Goal: Task Accomplishment & Management: Manage account settings

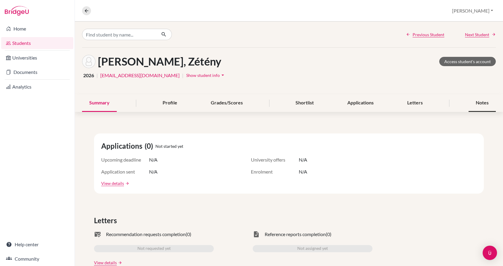
click at [479, 107] on div "Notes" at bounding box center [481, 103] width 27 height 18
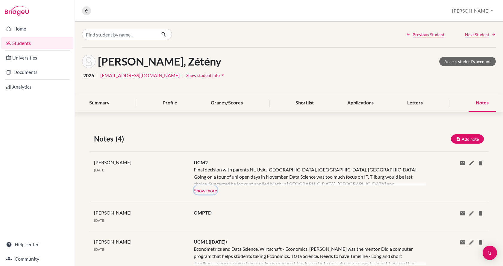
click at [203, 189] on button "Show more" at bounding box center [206, 189] width 24 height 9
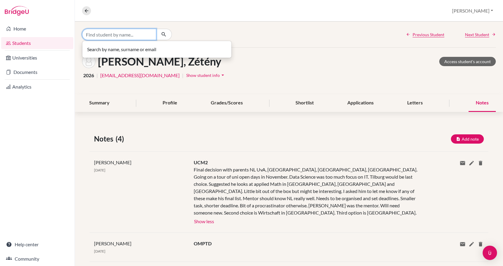
click at [119, 35] on input "Find student by name..." at bounding box center [119, 34] width 74 height 11
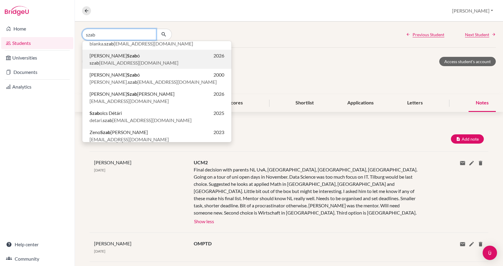
scroll to position [60, 0]
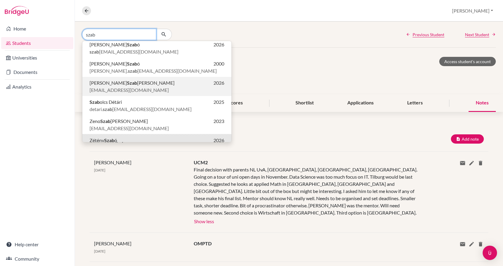
type input "szab"
click at [116, 82] on span "Péter Szab ó-Szentgyörgyi" at bounding box center [131, 82] width 85 height 7
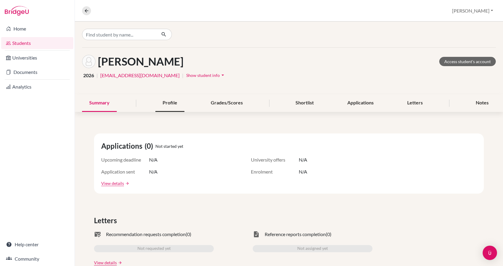
click at [164, 103] on div "Profile" at bounding box center [169, 103] width 29 height 18
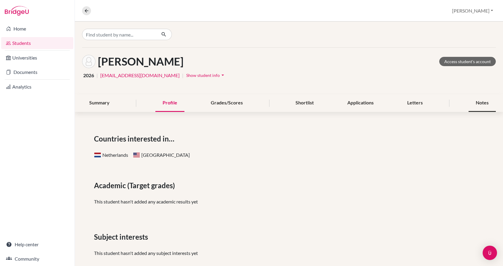
click at [476, 103] on div "Notes" at bounding box center [481, 103] width 27 height 18
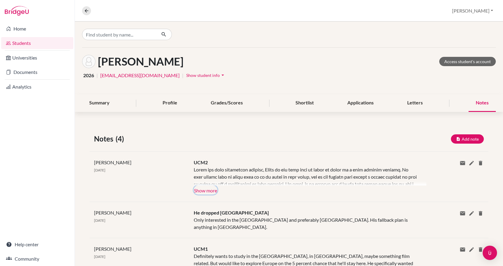
click at [200, 191] on button "Show more" at bounding box center [206, 189] width 24 height 9
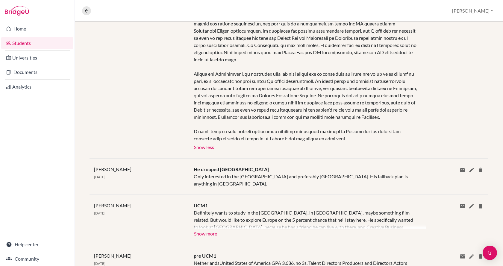
scroll to position [269, 0]
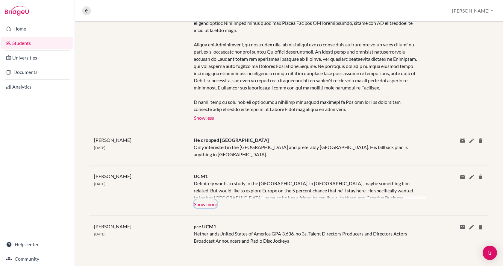
click at [198, 206] on button "Show more" at bounding box center [206, 203] width 24 height 9
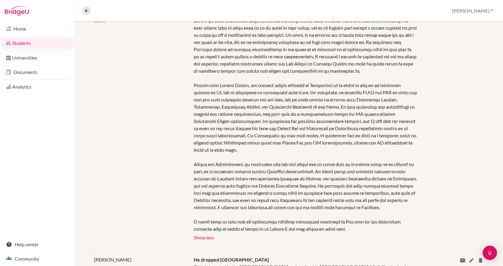
scroll to position [0, 0]
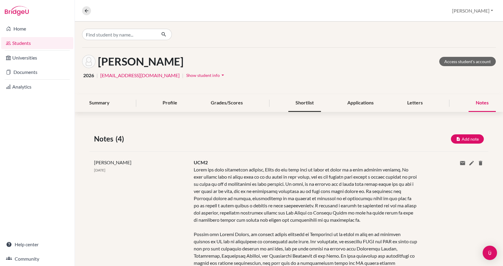
click at [302, 103] on div "Shortlist" at bounding box center [304, 103] width 33 height 18
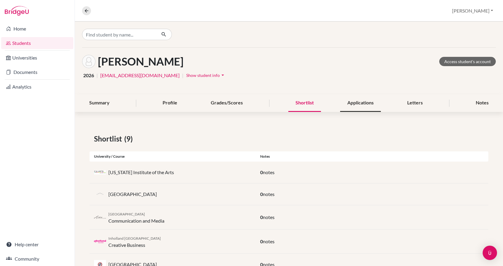
click at [364, 103] on div "Applications" at bounding box center [360, 103] width 41 height 18
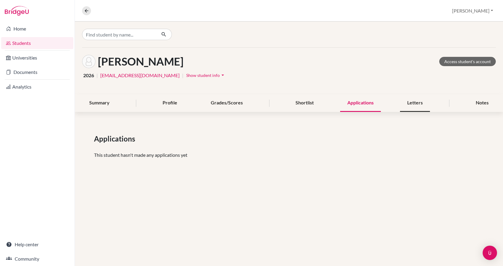
click at [407, 101] on div "Letters" at bounding box center [415, 103] width 30 height 18
click at [474, 101] on div "Notes" at bounding box center [481, 103] width 27 height 18
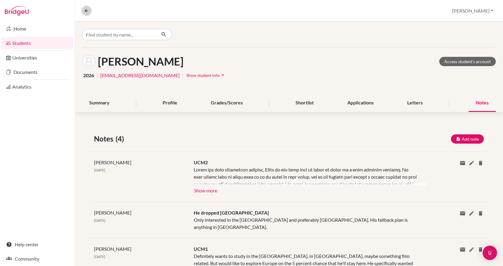
click at [86, 9] on icon at bounding box center [86, 10] width 5 height 5
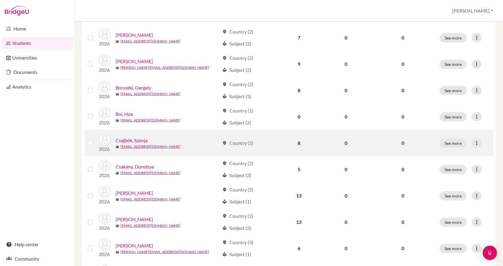
scroll to position [419, 0]
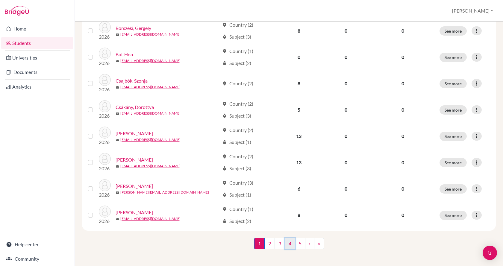
click at [288, 240] on link "4" at bounding box center [290, 243] width 10 height 11
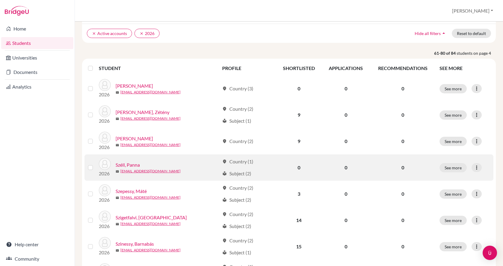
scroll to position [60, 0]
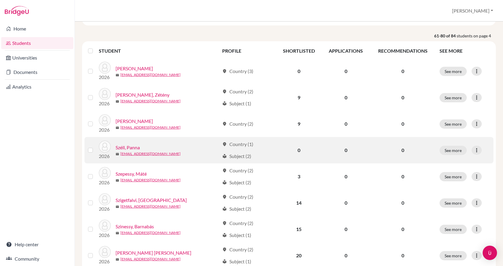
click at [127, 148] on link "Széll, Panna" at bounding box center [127, 147] width 24 height 7
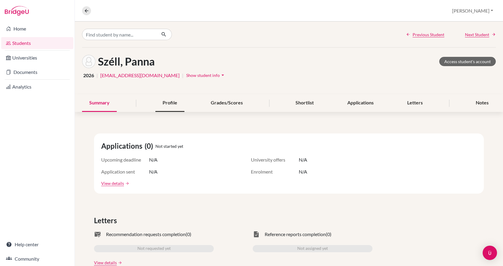
click at [165, 101] on div "Profile" at bounding box center [169, 103] width 29 height 18
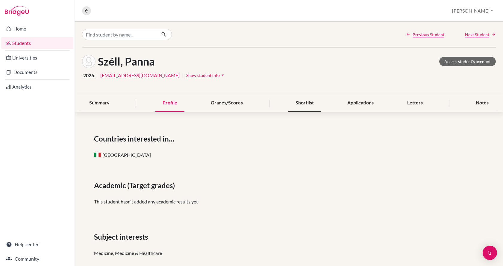
click at [301, 107] on div "Shortlist" at bounding box center [304, 103] width 33 height 18
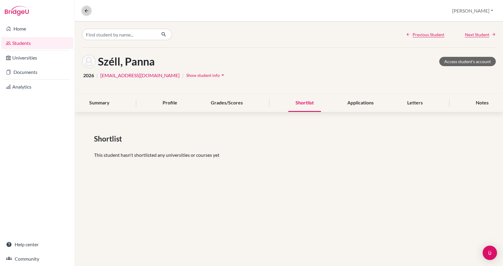
click at [90, 10] on button at bounding box center [86, 10] width 9 height 9
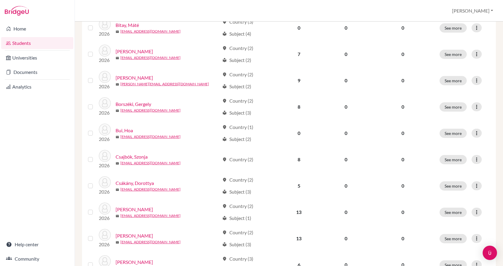
scroll to position [419, 0]
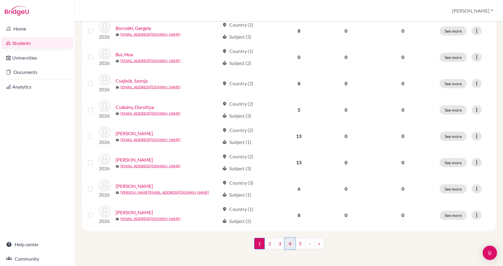
click at [286, 244] on link "4" at bounding box center [290, 243] width 10 height 11
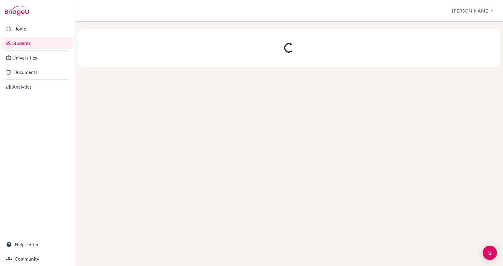
scroll to position [0, 0]
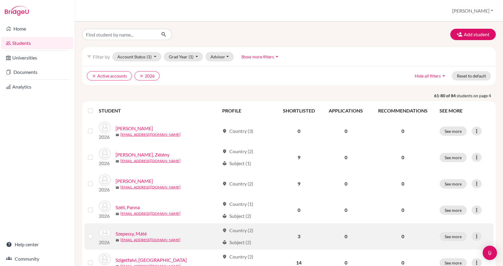
click at [142, 234] on link "Szepessy, Máté" at bounding box center [130, 233] width 31 height 7
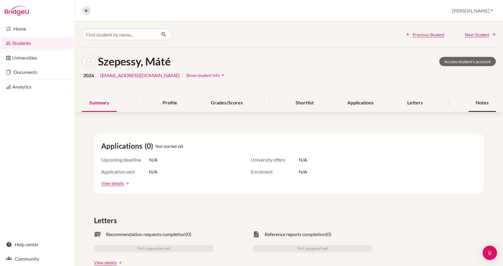
click at [471, 104] on div "Notes" at bounding box center [481, 103] width 27 height 18
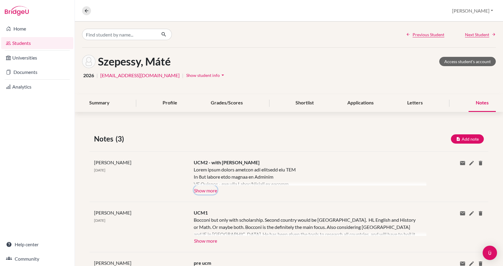
click at [208, 191] on button "Show more" at bounding box center [206, 189] width 24 height 9
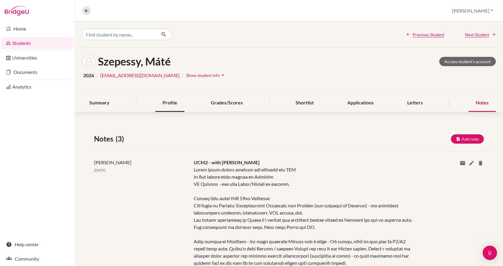
click at [164, 102] on div "Profile" at bounding box center [169, 103] width 29 height 18
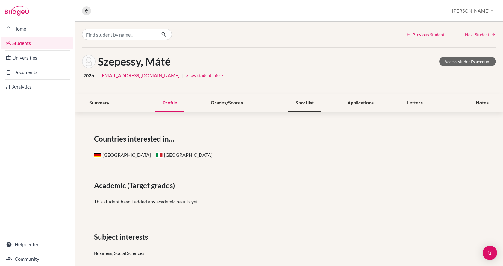
click at [295, 102] on div "Shortlist" at bounding box center [304, 103] width 33 height 18
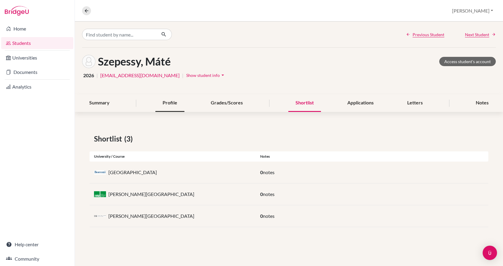
click at [161, 102] on div "Profile" at bounding box center [169, 103] width 29 height 18
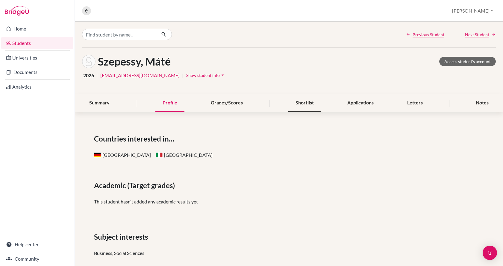
click at [311, 103] on div "Shortlist" at bounding box center [304, 103] width 33 height 18
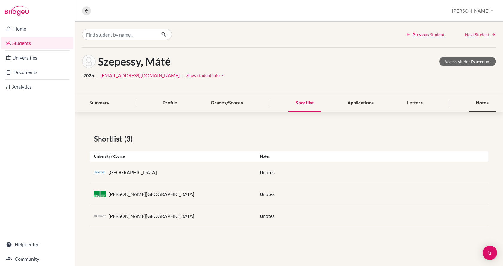
click at [478, 102] on div "Notes" at bounding box center [481, 103] width 27 height 18
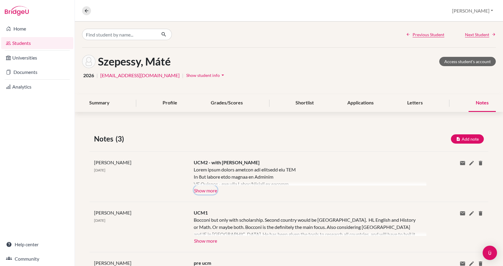
click at [213, 190] on button "Show more" at bounding box center [206, 189] width 24 height 9
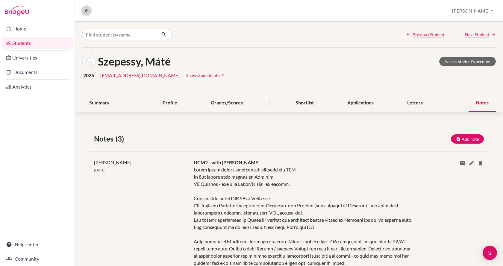
click at [87, 13] on icon at bounding box center [86, 10] width 5 height 5
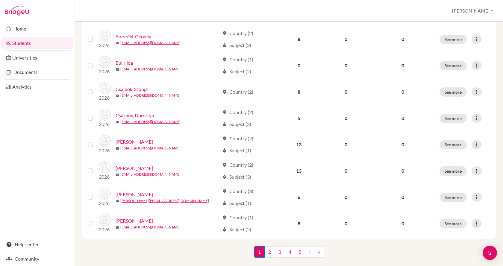
scroll to position [419, 0]
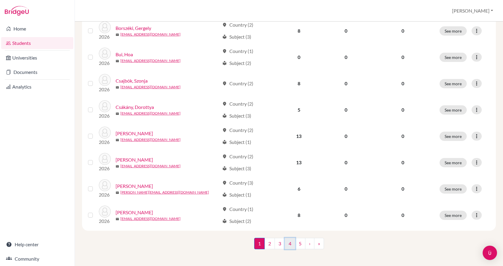
click at [286, 244] on link "4" at bounding box center [290, 243] width 10 height 11
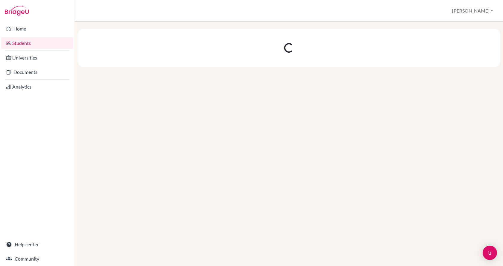
scroll to position [0, 0]
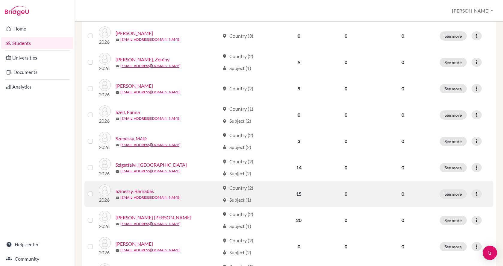
scroll to position [120, 0]
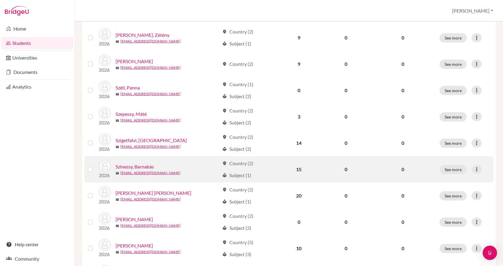
click at [150, 167] on link "Szinessy, Barnabás" at bounding box center [134, 166] width 38 height 7
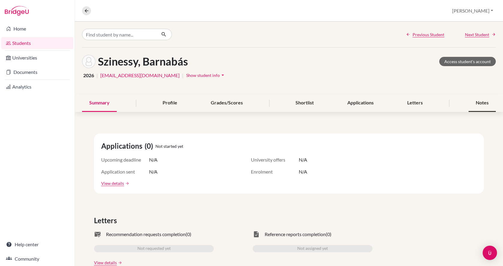
click at [468, 102] on div "Notes" at bounding box center [481, 103] width 27 height 18
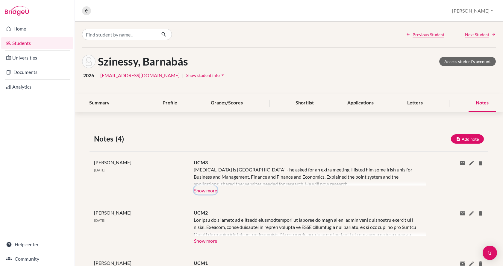
click at [205, 189] on button "Show more" at bounding box center [206, 189] width 24 height 9
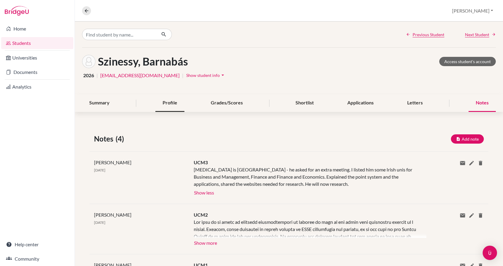
click at [163, 102] on div "Profile" at bounding box center [169, 103] width 29 height 18
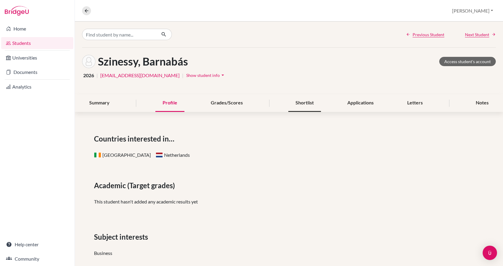
click at [305, 102] on div "Shortlist" at bounding box center [304, 103] width 33 height 18
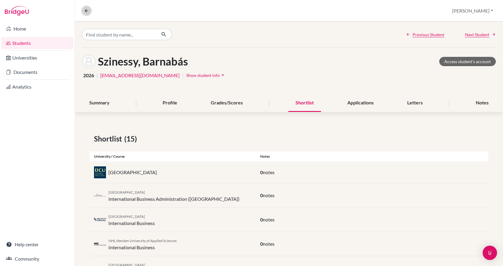
click at [84, 13] on icon at bounding box center [86, 10] width 5 height 5
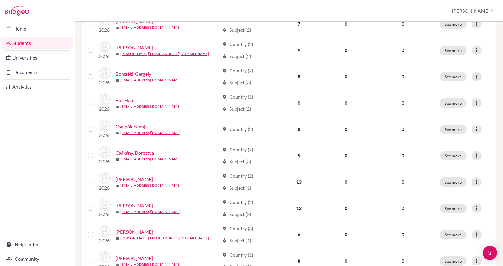
scroll to position [419, 0]
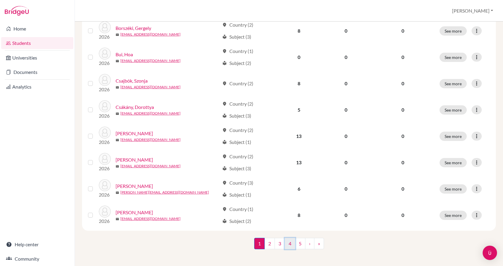
click at [286, 241] on link "4" at bounding box center [290, 243] width 10 height 11
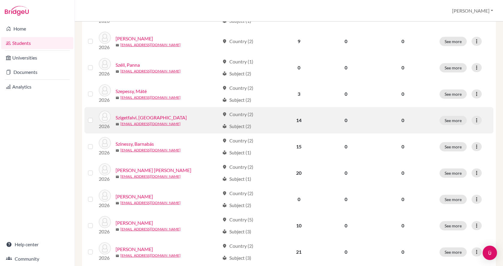
scroll to position [150, 0]
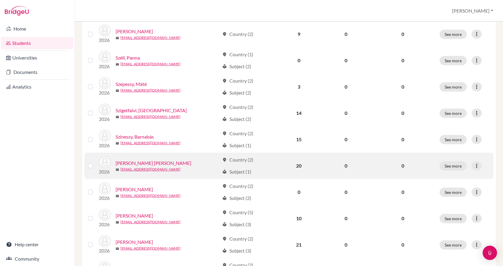
click at [170, 162] on div "Szitás, Levente István" at bounding box center [167, 162] width 104 height 7
click at [158, 163] on link "Szitás, Levente István" at bounding box center [153, 162] width 76 height 7
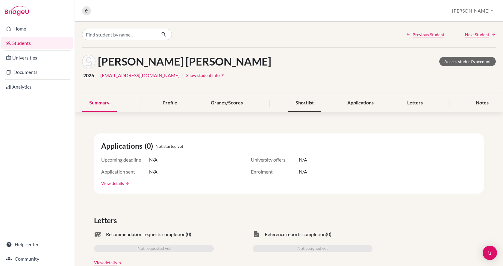
click at [305, 102] on div "Shortlist" at bounding box center [304, 103] width 33 height 18
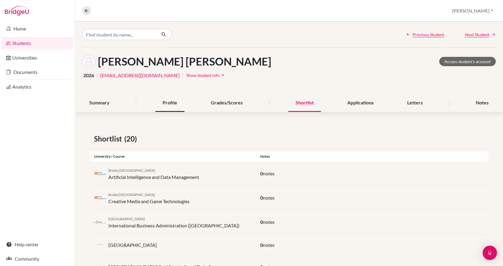
click at [162, 101] on div "Profile" at bounding box center [169, 103] width 29 height 18
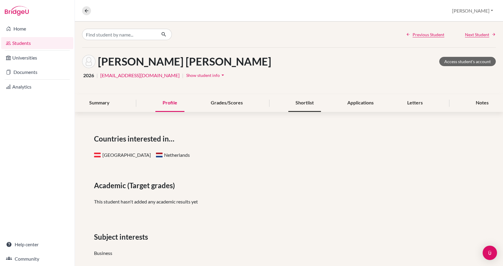
click at [302, 100] on div "Shortlist" at bounding box center [304, 103] width 33 height 18
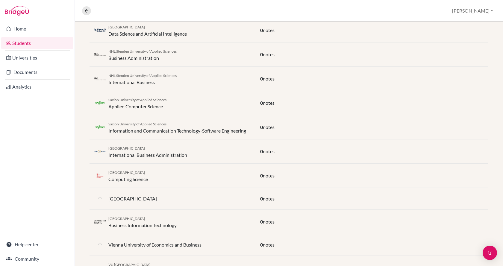
scroll to position [387, 0]
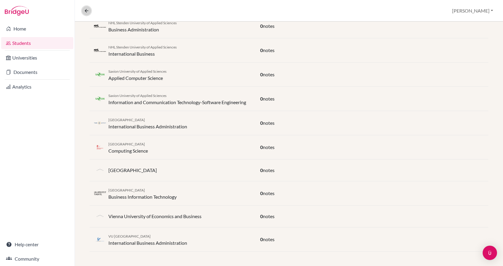
click at [88, 9] on icon at bounding box center [86, 10] width 5 height 5
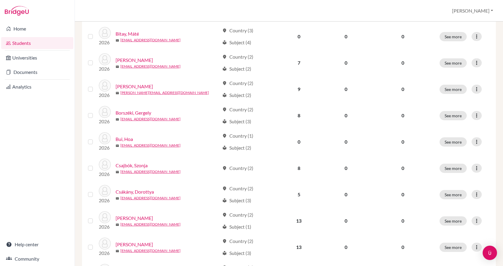
scroll to position [419, 0]
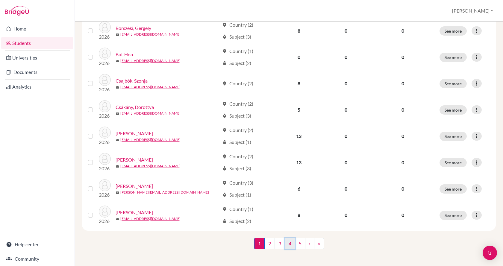
click at [289, 244] on link "4" at bounding box center [290, 243] width 10 height 11
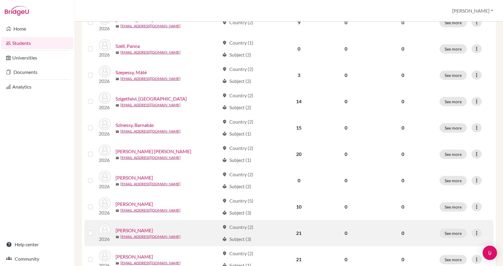
scroll to position [180, 0]
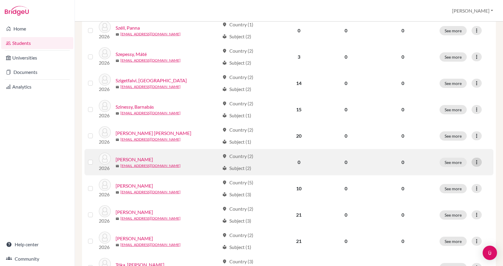
click at [473, 162] on icon at bounding box center [476, 162] width 6 height 6
click at [95, 159] on label at bounding box center [95, 159] width 0 height 0
click at [0, 0] on input "checkbox" at bounding box center [0, 0] width 0 height 0
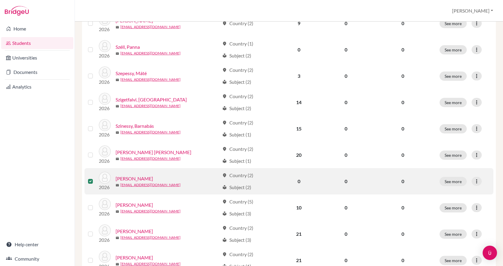
scroll to position [199, 0]
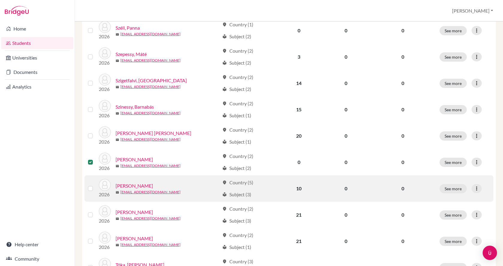
click at [95, 185] on label at bounding box center [95, 185] width 0 height 0
click at [0, 0] on input "checkbox" at bounding box center [0, 0] width 0 height 0
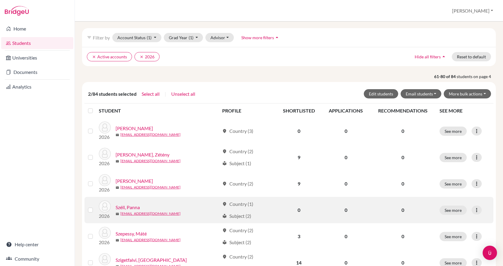
scroll to position [0, 0]
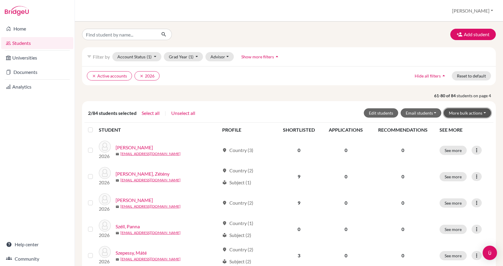
click at [477, 110] on button "More bulk actions" at bounding box center [466, 112] width 47 height 9
click at [463, 124] on button "Archive" at bounding box center [463, 126] width 54 height 10
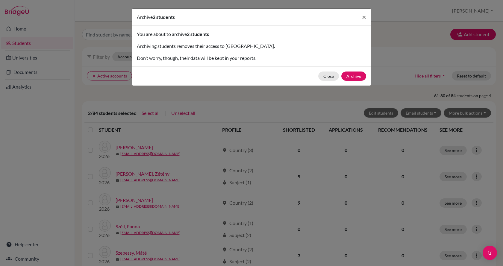
click at [359, 81] on div "Close Archive" at bounding box center [251, 75] width 239 height 19
click at [358, 77] on button "Archive" at bounding box center [353, 76] width 25 height 9
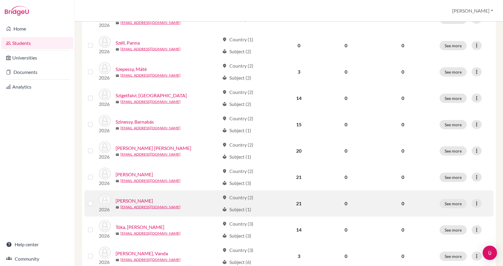
scroll to position [200, 0]
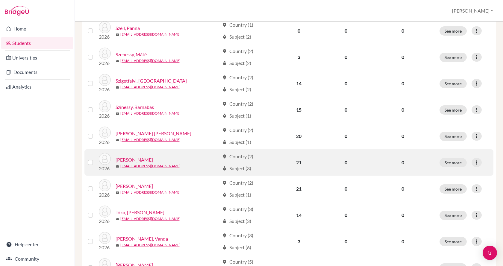
click at [139, 159] on link "Szövényi, Boglárka" at bounding box center [133, 159] width 37 height 7
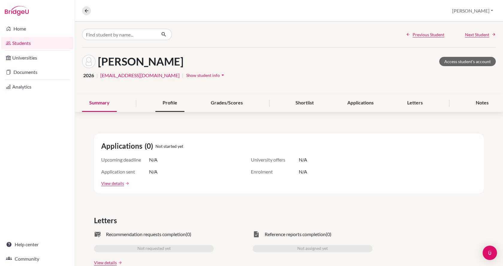
click at [176, 105] on div "Profile" at bounding box center [169, 103] width 29 height 18
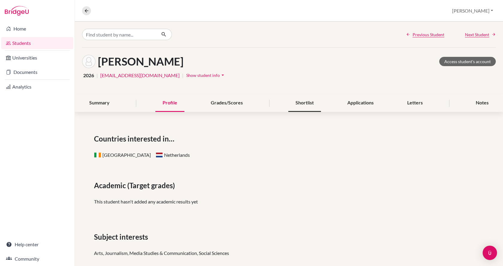
click at [301, 101] on div "Shortlist" at bounding box center [304, 103] width 33 height 18
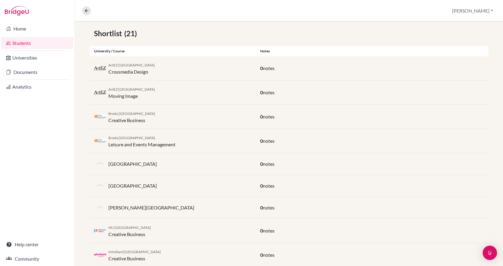
scroll to position [75, 0]
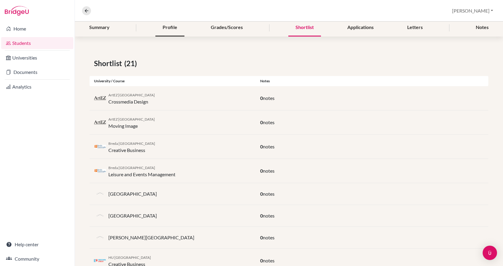
click at [176, 29] on div "Profile" at bounding box center [169, 28] width 29 height 18
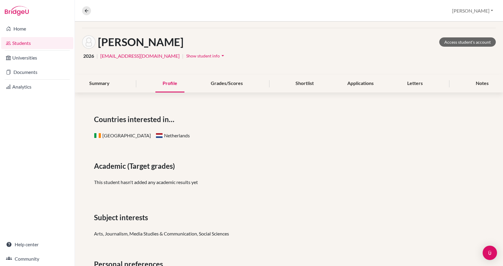
scroll to position [30, 0]
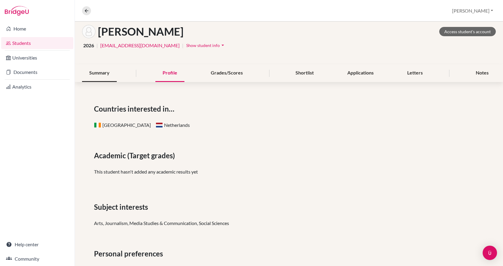
click at [94, 76] on div "Summary" at bounding box center [99, 73] width 35 height 18
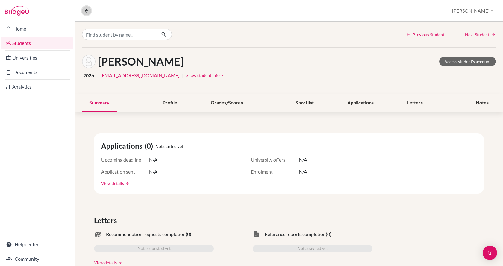
click at [85, 8] on icon at bounding box center [86, 10] width 5 height 5
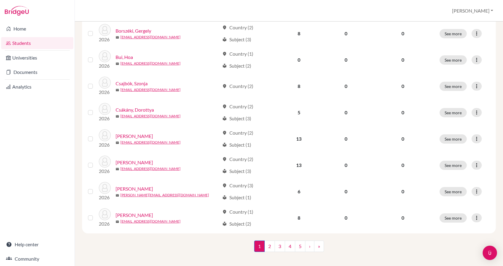
scroll to position [419, 0]
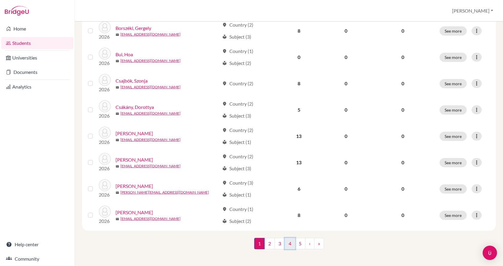
click at [288, 243] on link "4" at bounding box center [290, 243] width 10 height 11
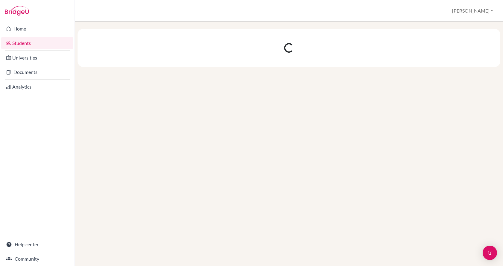
scroll to position [0, 0]
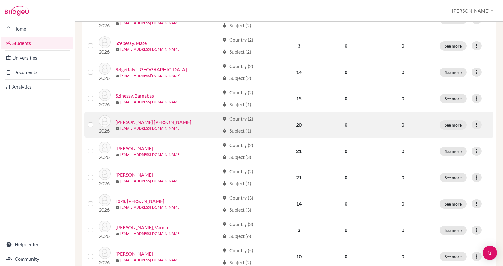
scroll to position [209, 0]
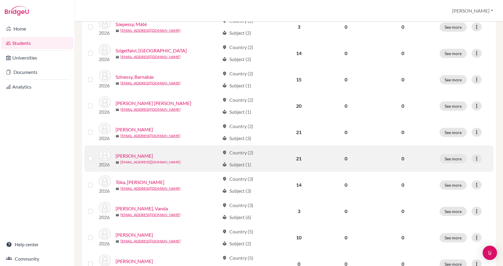
click at [133, 160] on link "takacszsofi21@gmail.com" at bounding box center [150, 161] width 60 height 5
click at [125, 156] on link "Takács, Zsófia" at bounding box center [133, 155] width 37 height 7
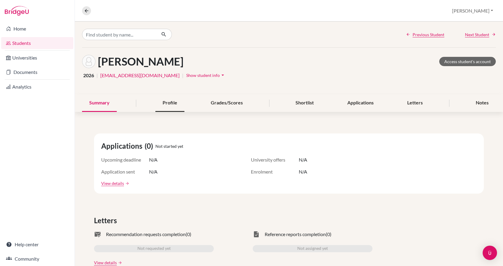
click at [172, 103] on div "Profile" at bounding box center [169, 103] width 29 height 18
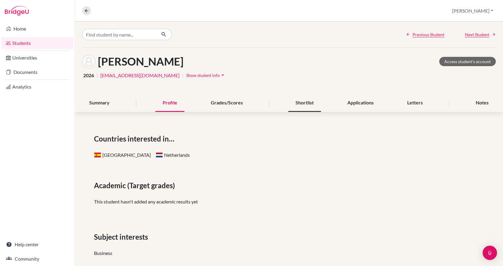
click at [302, 106] on div "Shortlist" at bounding box center [304, 103] width 33 height 18
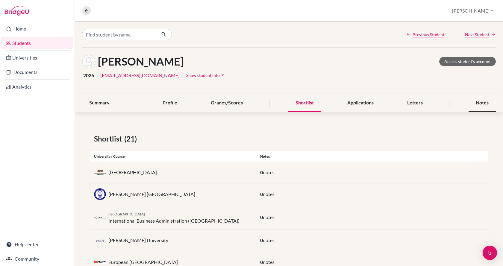
click at [468, 102] on div "Notes" at bounding box center [481, 103] width 27 height 18
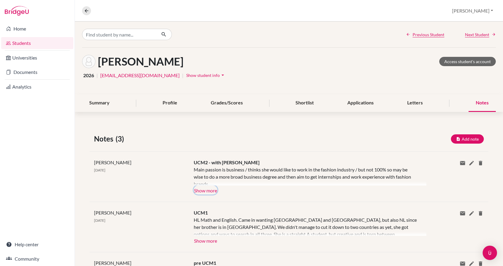
click at [205, 188] on button "Show more" at bounding box center [206, 189] width 24 height 9
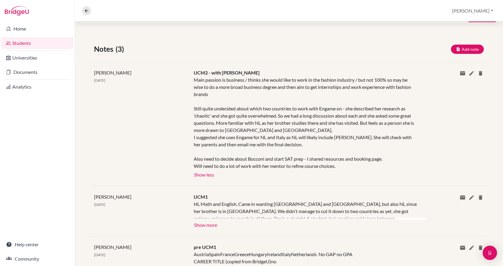
scroll to position [124, 0]
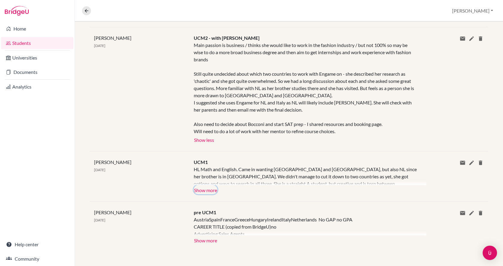
click at [204, 191] on button "Show more" at bounding box center [206, 189] width 24 height 9
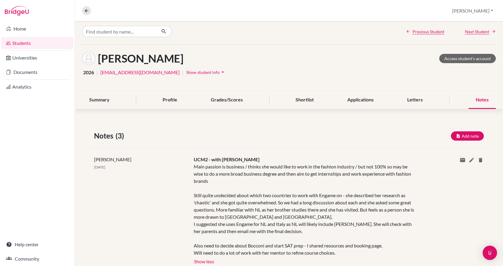
scroll to position [0, 0]
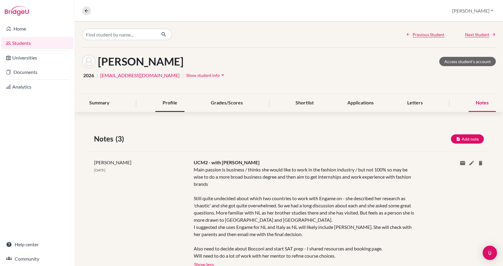
click at [168, 101] on div "Profile" at bounding box center [169, 103] width 29 height 18
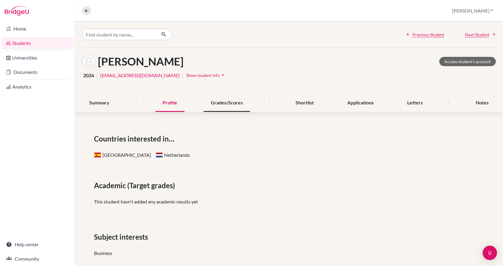
click at [219, 100] on div "Grades/Scores" at bounding box center [226, 103] width 46 height 18
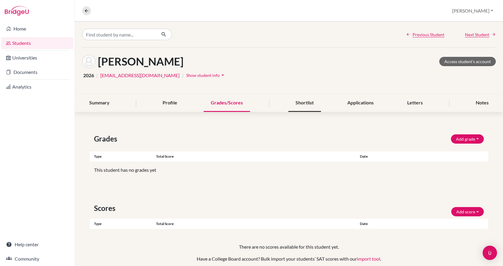
click at [303, 105] on div "Shortlist" at bounding box center [304, 103] width 33 height 18
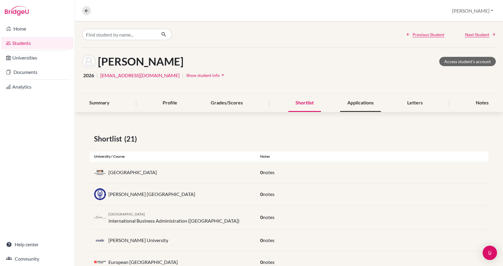
click at [367, 105] on div "Applications" at bounding box center [360, 103] width 41 height 18
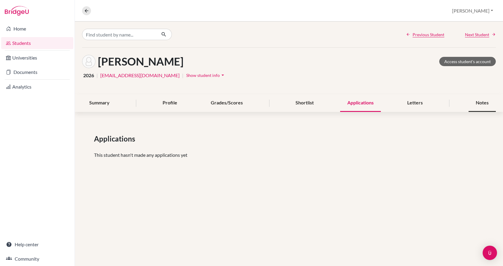
click at [486, 105] on div "Notes" at bounding box center [481, 103] width 27 height 18
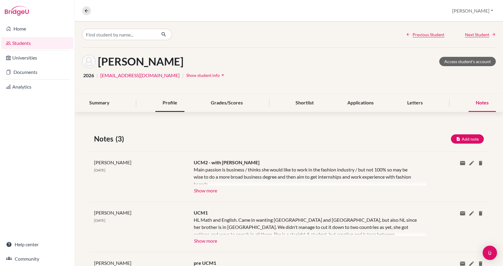
click at [166, 103] on div "Profile" at bounding box center [169, 103] width 29 height 18
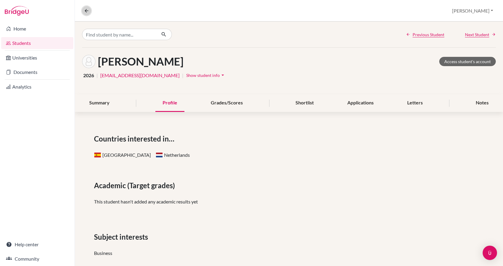
click at [88, 14] on button at bounding box center [86, 10] width 9 height 9
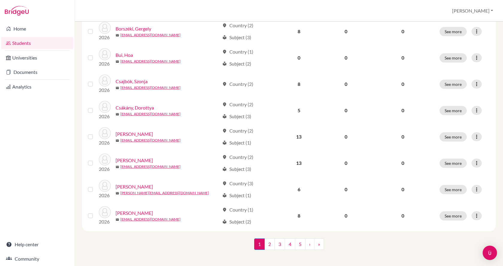
scroll to position [419, 0]
click at [288, 239] on link "4" at bounding box center [290, 243] width 10 height 11
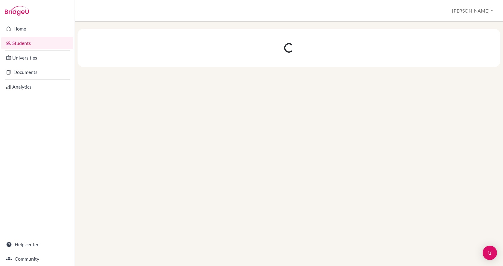
scroll to position [0, 0]
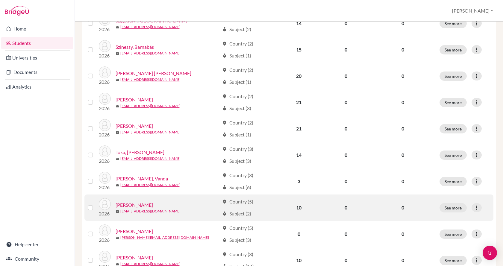
scroll to position [269, 0]
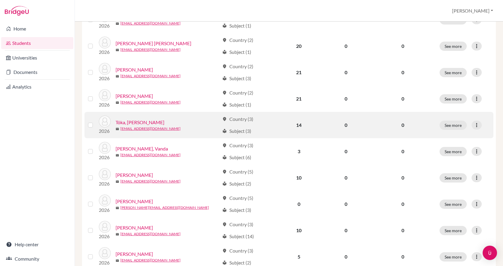
click at [124, 121] on link "Tóka, Zsófi" at bounding box center [139, 122] width 49 height 7
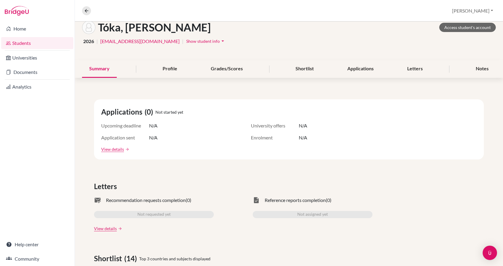
scroll to position [30, 0]
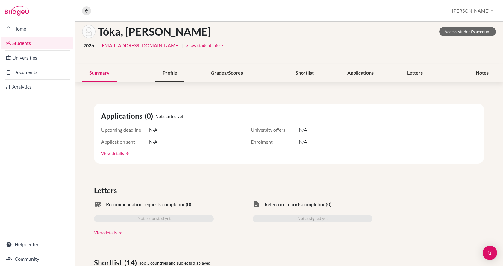
click at [168, 71] on div "Profile" at bounding box center [169, 73] width 29 height 18
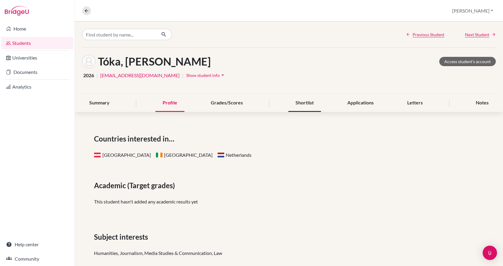
click at [312, 106] on div "Shortlist" at bounding box center [304, 103] width 33 height 18
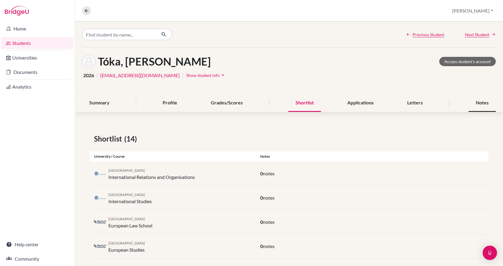
click at [482, 102] on div "Notes" at bounding box center [481, 103] width 27 height 18
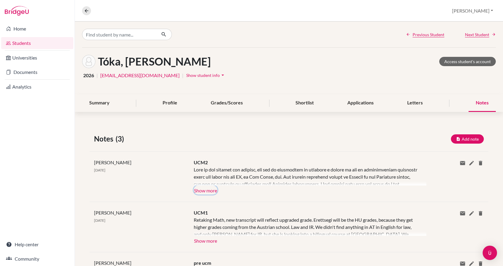
click at [211, 191] on button "Show more" at bounding box center [206, 189] width 24 height 9
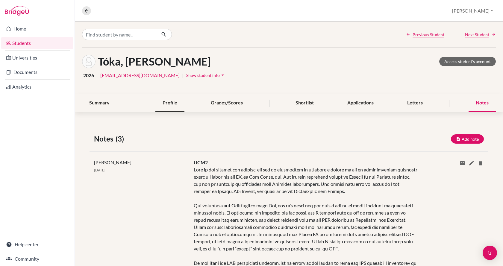
click at [162, 105] on div "Profile" at bounding box center [169, 103] width 29 height 18
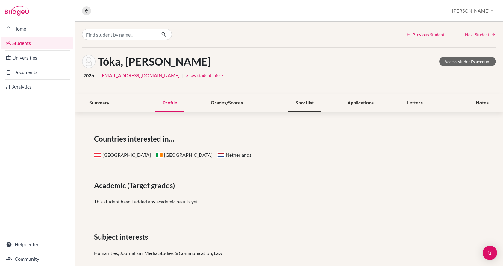
click at [310, 102] on div "Shortlist" at bounding box center [304, 103] width 33 height 18
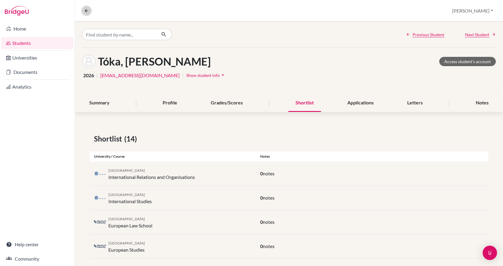
click at [87, 13] on icon at bounding box center [86, 10] width 5 height 5
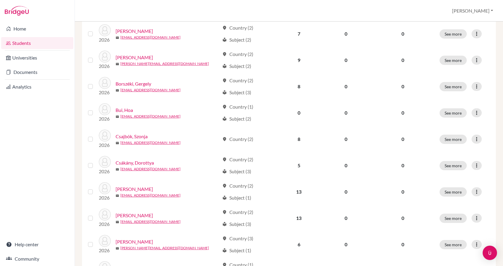
scroll to position [419, 0]
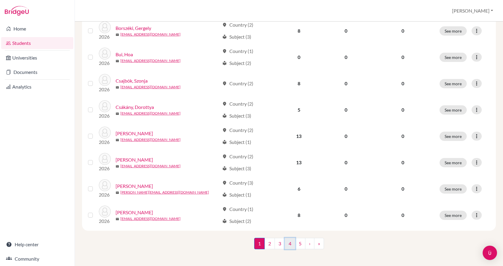
click at [289, 242] on link "4" at bounding box center [290, 243] width 10 height 11
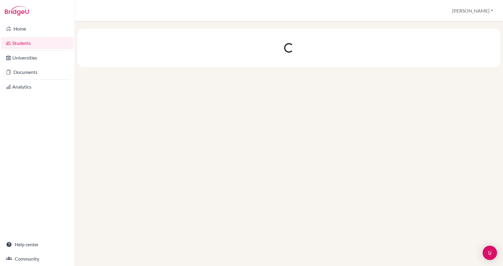
scroll to position [0, 0]
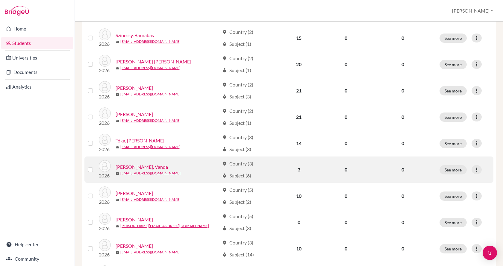
scroll to position [269, 0]
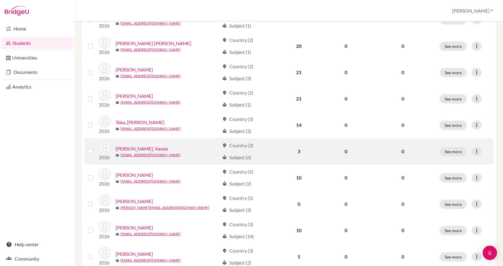
click at [132, 146] on link "Tőkey, Vanda" at bounding box center [141, 148] width 52 height 7
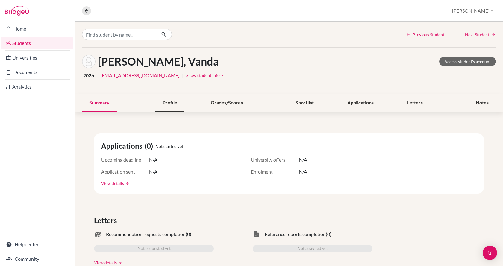
click at [171, 105] on div "Profile" at bounding box center [169, 103] width 29 height 18
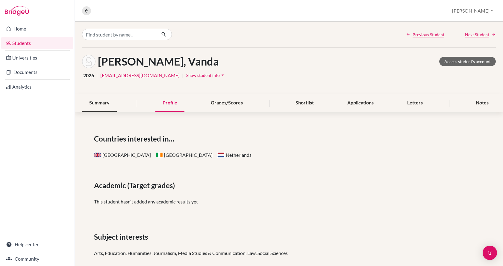
click at [102, 104] on div "Summary" at bounding box center [99, 103] width 35 height 18
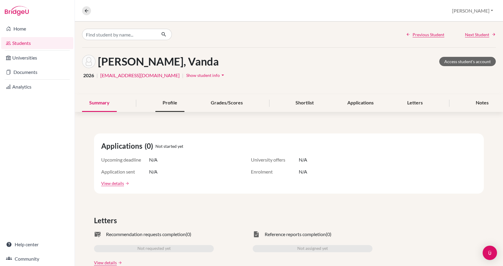
click at [163, 102] on div "Profile" at bounding box center [169, 103] width 29 height 18
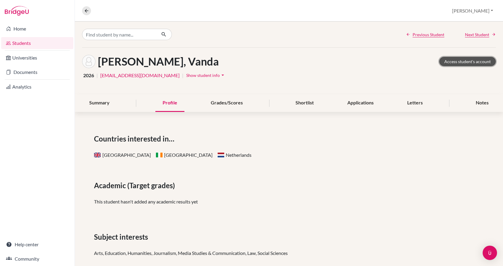
click at [463, 61] on link "Access student's account" at bounding box center [467, 61] width 57 height 9
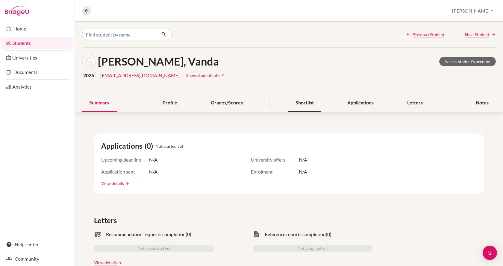
click at [293, 102] on div "Shortlist" at bounding box center [304, 103] width 33 height 18
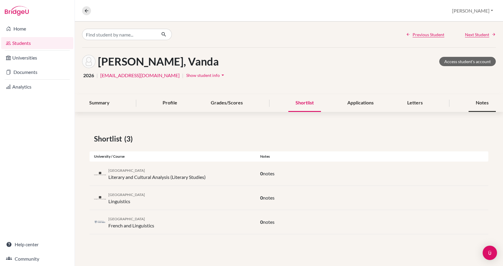
click at [483, 97] on div "Notes" at bounding box center [481, 103] width 27 height 18
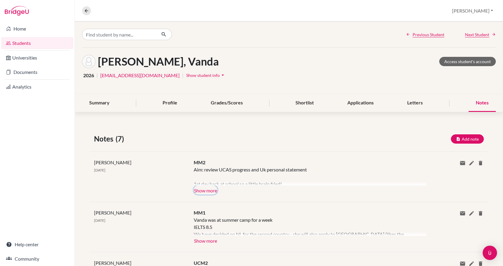
click at [197, 191] on button "Show more" at bounding box center [206, 189] width 24 height 9
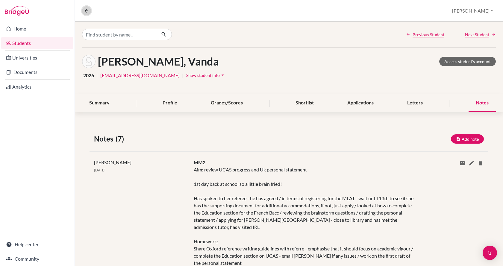
click at [88, 12] on icon at bounding box center [86, 10] width 5 height 5
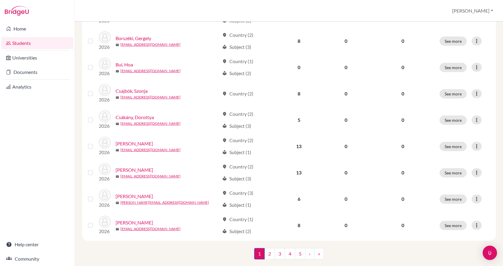
scroll to position [419, 0]
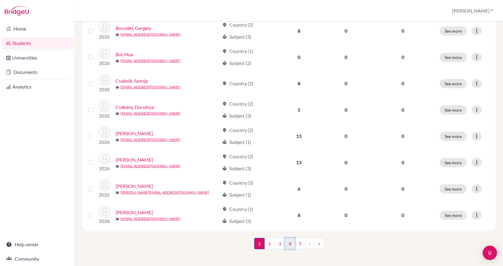
click at [290, 242] on link "4" at bounding box center [290, 243] width 10 height 11
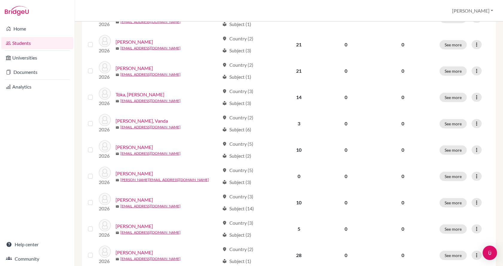
scroll to position [299, 0]
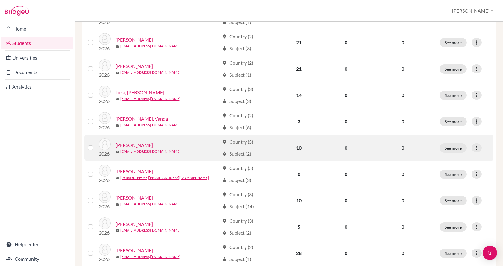
click at [179, 144] on div "[PERSON_NAME]" at bounding box center [167, 145] width 104 height 7
click at [136, 142] on link "[PERSON_NAME]" at bounding box center [133, 145] width 37 height 7
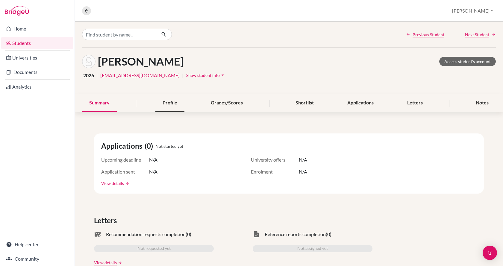
click at [162, 98] on div "Profile" at bounding box center [169, 103] width 29 height 18
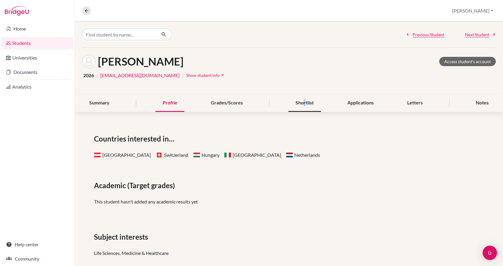
click at [302, 99] on div "Shortlist" at bounding box center [304, 103] width 33 height 18
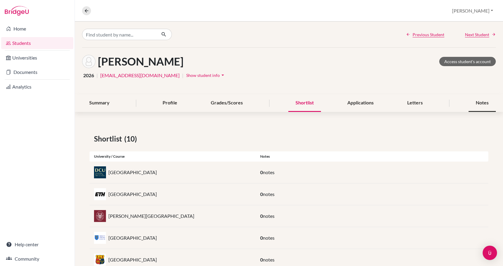
click at [477, 101] on div "Notes" at bounding box center [481, 103] width 27 height 18
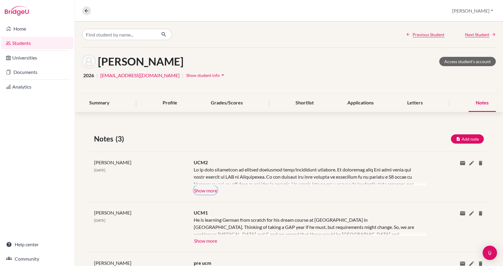
click at [208, 189] on button "Show more" at bounding box center [206, 189] width 24 height 9
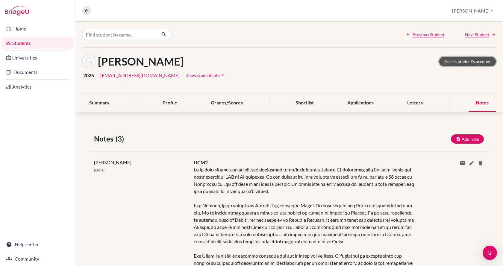
click at [449, 63] on link "Access student's account" at bounding box center [467, 61] width 57 height 9
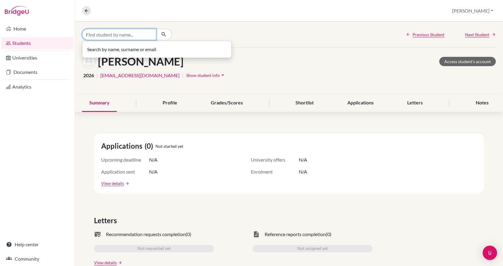
click at [96, 30] on input "Find student by name..." at bounding box center [119, 34] width 74 height 11
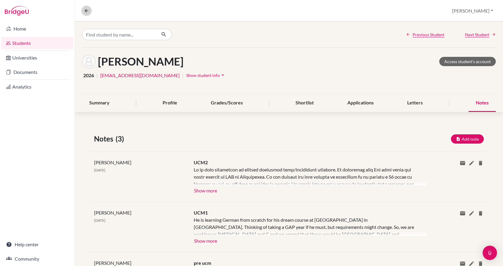
click at [89, 10] on button at bounding box center [86, 10] width 9 height 9
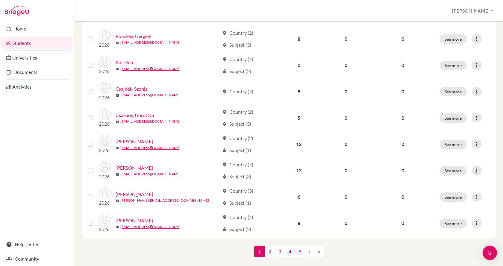
scroll to position [419, 0]
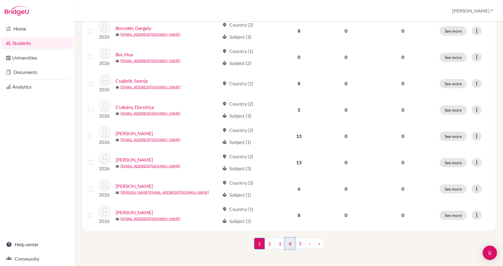
click at [285, 240] on link "4" at bounding box center [290, 243] width 10 height 11
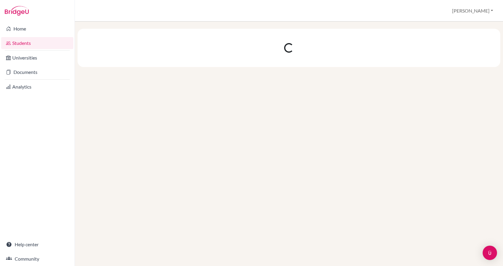
scroll to position [0, 0]
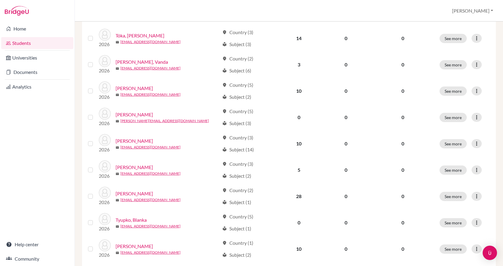
scroll to position [389, 0]
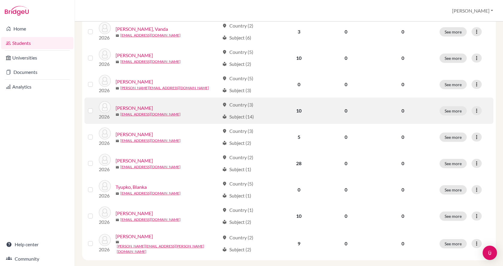
click at [135, 106] on link "[PERSON_NAME]" at bounding box center [133, 107] width 37 height 7
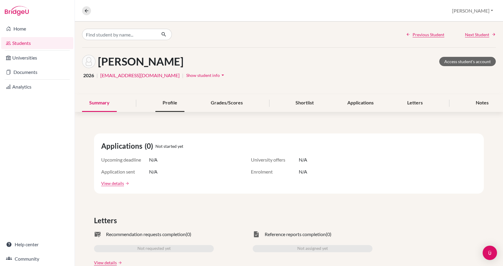
click at [171, 107] on div "Profile" at bounding box center [169, 103] width 29 height 18
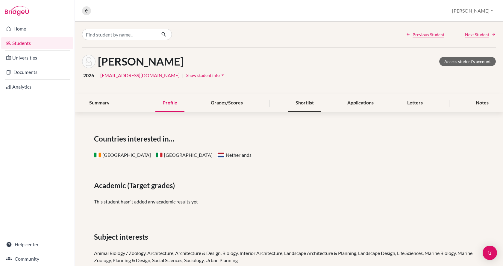
click at [301, 102] on div "Shortlist" at bounding box center [304, 103] width 33 height 18
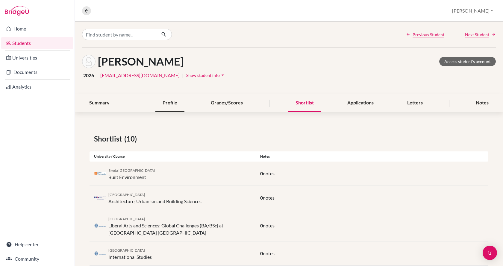
click at [174, 107] on div "Profile" at bounding box center [169, 103] width 29 height 18
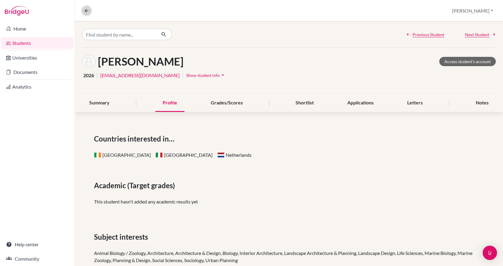
click at [86, 9] on icon at bounding box center [86, 10] width 5 height 5
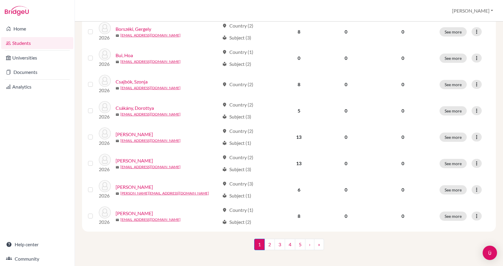
scroll to position [419, 0]
click at [285, 241] on link "4" at bounding box center [290, 243] width 10 height 11
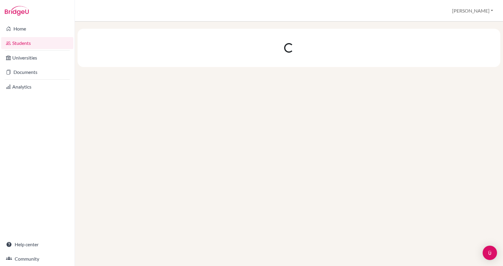
scroll to position [0, 0]
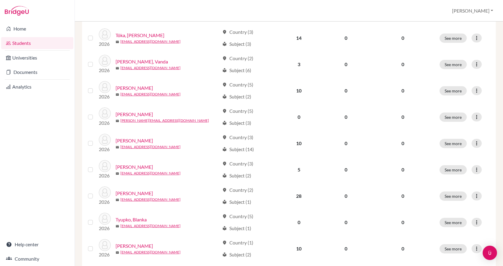
scroll to position [389, 0]
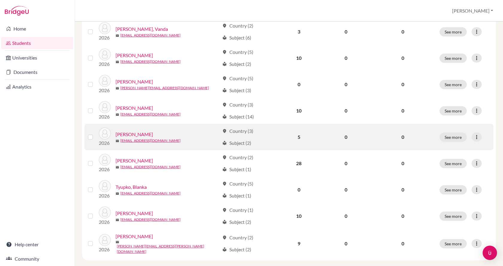
click at [134, 134] on link "Tóth, Johanna" at bounding box center [133, 134] width 37 height 7
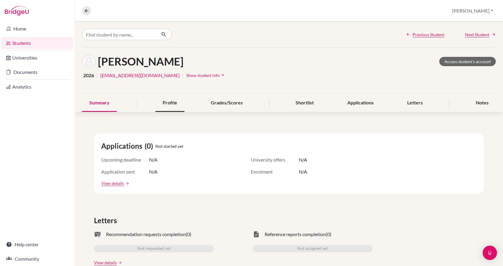
click at [159, 100] on div "Profile" at bounding box center [169, 103] width 29 height 18
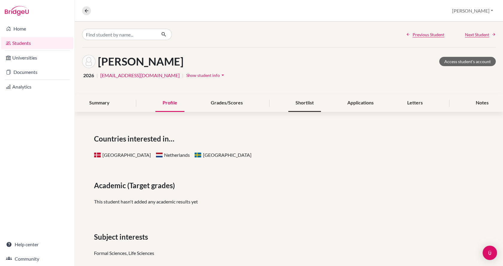
click at [305, 103] on div "Shortlist" at bounding box center [304, 103] width 33 height 18
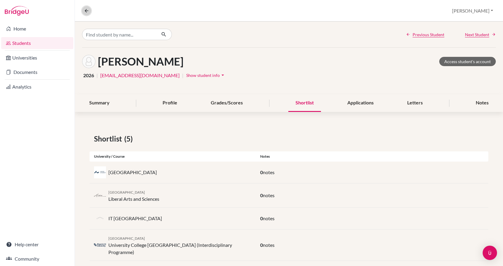
click at [86, 10] on icon at bounding box center [86, 10] width 5 height 5
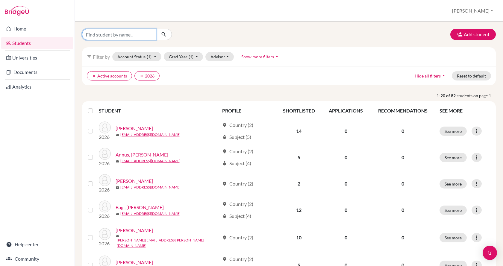
click at [108, 35] on input "Find student by name..." at bounding box center [119, 34] width 74 height 11
type input "toth mate"
click button "submit" at bounding box center [164, 34] width 16 height 11
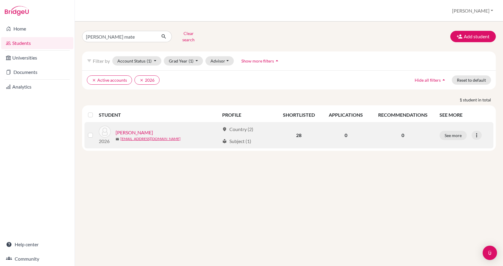
click at [123, 129] on link "Tóth, Máté" at bounding box center [133, 132] width 37 height 7
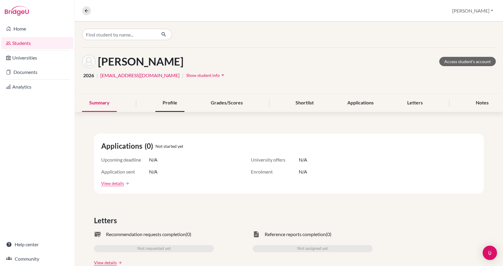
click at [165, 102] on div "Profile" at bounding box center [169, 103] width 29 height 18
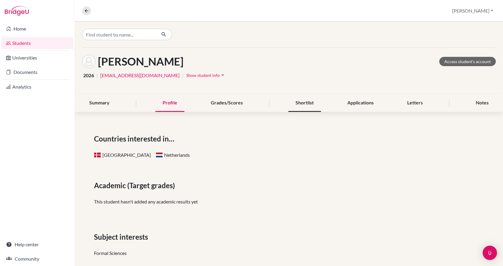
click at [311, 101] on div "Shortlist" at bounding box center [304, 103] width 33 height 18
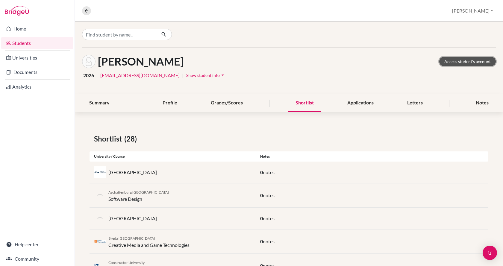
click at [469, 59] on link "Access student's account" at bounding box center [467, 61] width 57 height 9
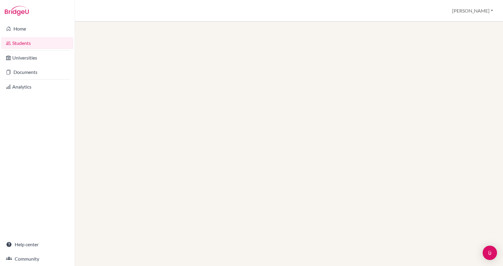
click at [28, 42] on link "Students" at bounding box center [37, 43] width 72 height 12
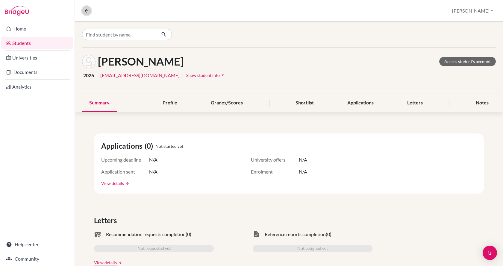
click at [83, 10] on button at bounding box center [86, 10] width 9 height 9
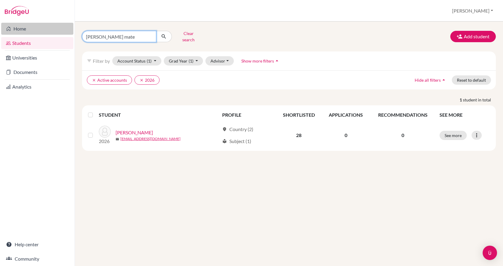
drag, startPoint x: 112, startPoint y: 36, endPoint x: 42, endPoint y: 33, distance: 69.8
click at [42, 33] on div "Home Students Universities Documents Analytics Help center Community Students o…" at bounding box center [251, 133] width 503 height 266
type input "tyupko"
click button "submit" at bounding box center [164, 36] width 16 height 11
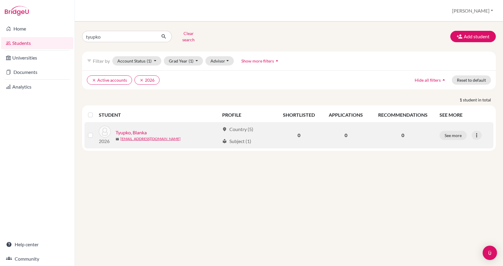
click at [134, 129] on link "Tyupko, Blanka" at bounding box center [130, 132] width 31 height 7
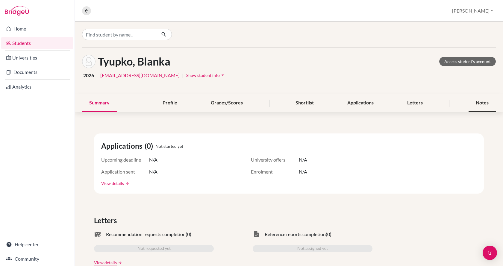
click at [479, 103] on div "Notes" at bounding box center [481, 103] width 27 height 18
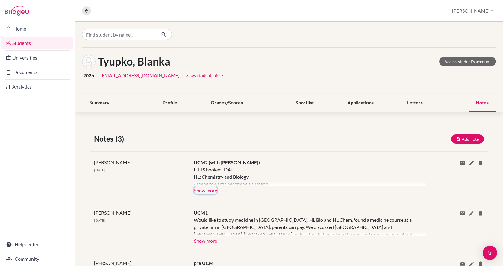
click at [215, 190] on button "Show more" at bounding box center [206, 189] width 24 height 9
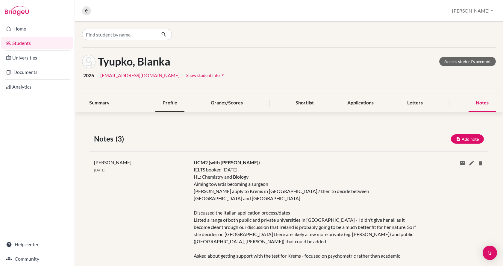
click at [161, 99] on div "Profile" at bounding box center [169, 103] width 29 height 18
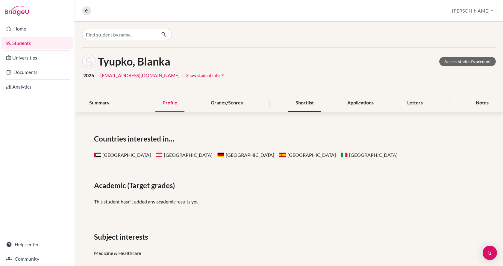
click at [298, 100] on div "Shortlist" at bounding box center [304, 103] width 33 height 18
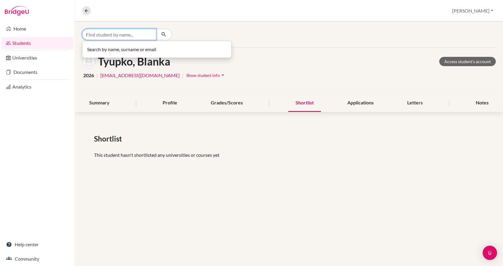
click at [95, 32] on input "Find student by name..." at bounding box center [119, 34] width 74 height 11
type input "bojan"
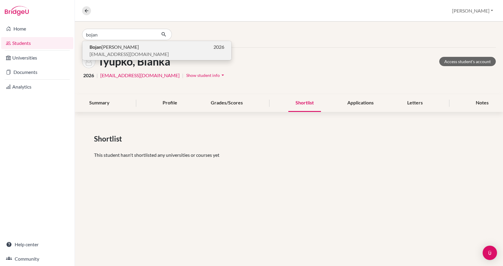
click at [115, 53] on span "[EMAIL_ADDRESS][DOMAIN_NAME]" at bounding box center [128, 54] width 79 height 7
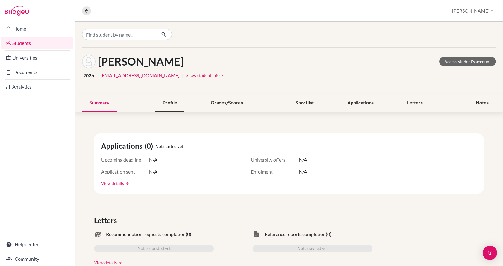
click at [163, 105] on div "Profile" at bounding box center [169, 103] width 29 height 18
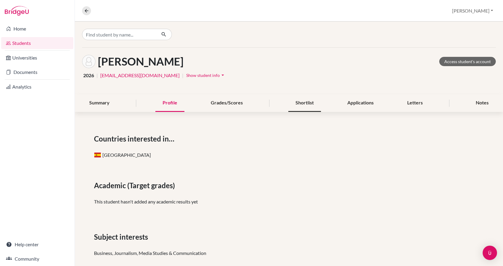
click at [307, 103] on div "Shortlist" at bounding box center [304, 103] width 33 height 18
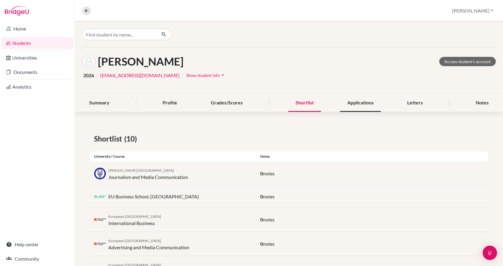
click at [364, 104] on div "Applications" at bounding box center [360, 103] width 41 height 18
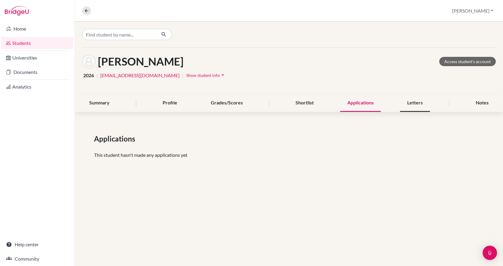
click at [413, 107] on div "Letters" at bounding box center [415, 103] width 30 height 18
click at [469, 105] on div "Notes" at bounding box center [481, 103] width 27 height 18
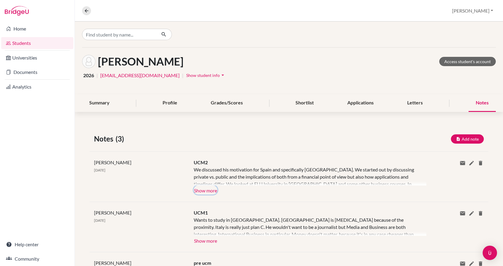
click at [205, 192] on button "Show more" at bounding box center [206, 189] width 24 height 9
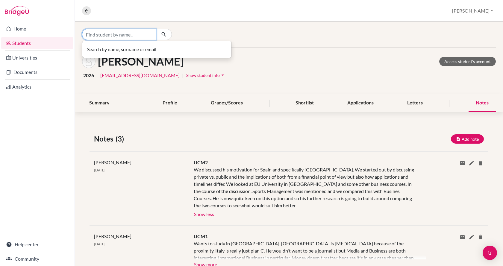
click at [95, 35] on input "Find student by name..." at bounding box center [119, 34] width 74 height 11
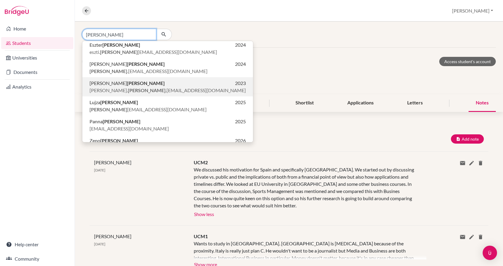
scroll to position [33, 0]
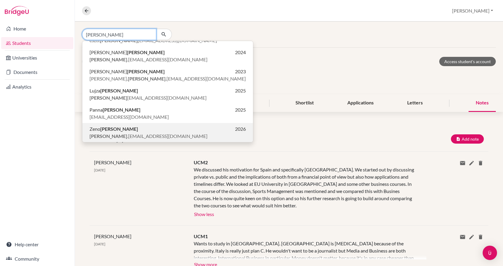
type input "[PERSON_NAME]"
click at [115, 131] on p "[PERSON_NAME] 2026" at bounding box center [167, 128] width 156 height 7
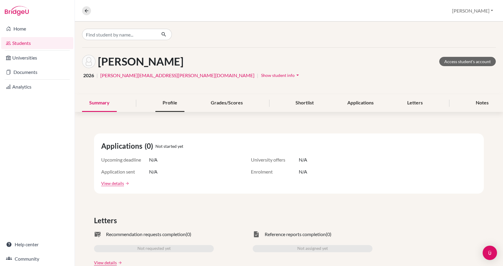
click at [176, 106] on div "Profile" at bounding box center [169, 103] width 29 height 18
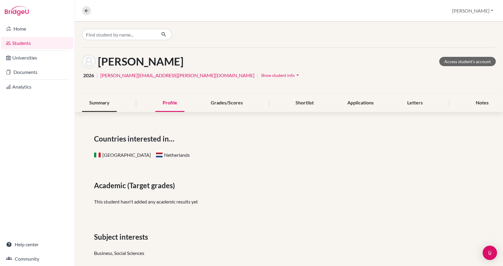
click at [93, 98] on div "Summary" at bounding box center [99, 103] width 35 height 18
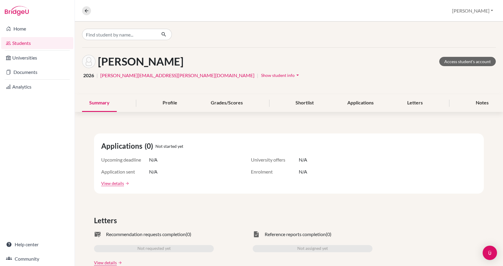
click at [151, 104] on div "Summary Profile Grades/Scores Shortlist Applications Letters Notes" at bounding box center [288, 103] width 413 height 18
click at [164, 102] on div "Profile" at bounding box center [169, 103] width 29 height 18
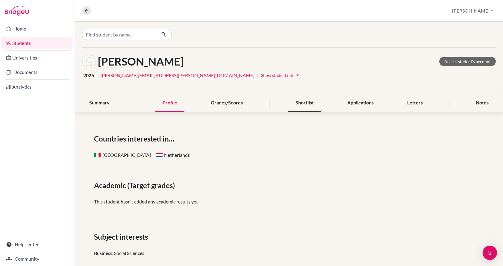
click at [307, 105] on div "Shortlist" at bounding box center [304, 103] width 33 height 18
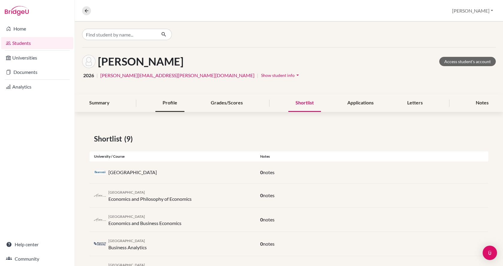
click at [169, 104] on div "Profile" at bounding box center [169, 103] width 29 height 18
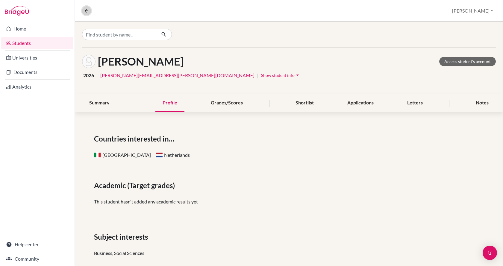
click at [86, 11] on icon at bounding box center [86, 10] width 5 height 5
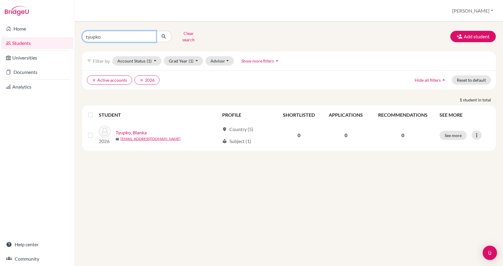
drag, startPoint x: 103, startPoint y: 29, endPoint x: 102, endPoint y: 35, distance: 5.8
click at [102, 31] on input "tyupko" at bounding box center [119, 36] width 74 height 11
drag, startPoint x: 102, startPoint y: 35, endPoint x: 59, endPoint y: 27, distance: 43.1
click at [59, 27] on div "Home Students Universities Documents Analytics Help center Community Students o…" at bounding box center [251, 133] width 503 height 266
type input "v"
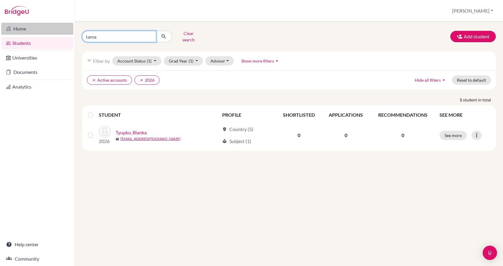
type input "tamas"
click button "submit" at bounding box center [164, 36] width 16 height 11
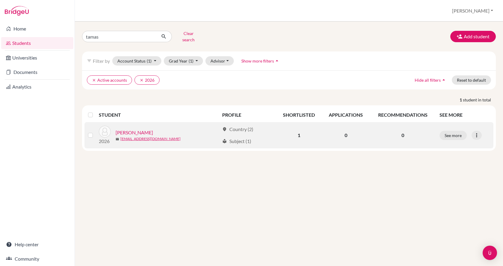
click at [122, 129] on link "[PERSON_NAME]" at bounding box center [133, 132] width 37 height 7
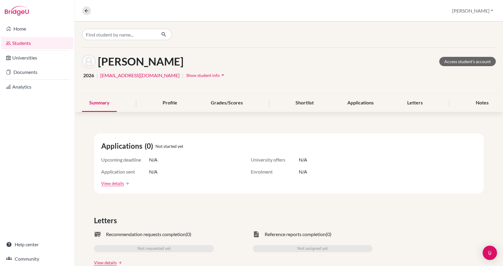
click at [106, 104] on div "Summary" at bounding box center [99, 103] width 35 height 18
click at [177, 106] on div "Profile" at bounding box center [169, 103] width 29 height 18
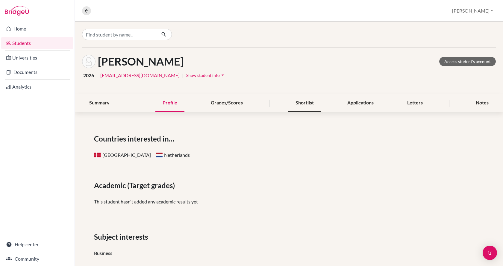
click at [294, 105] on div "Shortlist" at bounding box center [304, 103] width 33 height 18
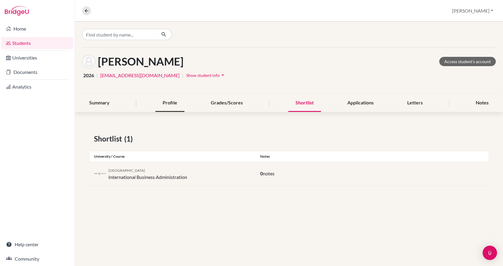
click at [182, 104] on div "Profile" at bounding box center [169, 103] width 29 height 18
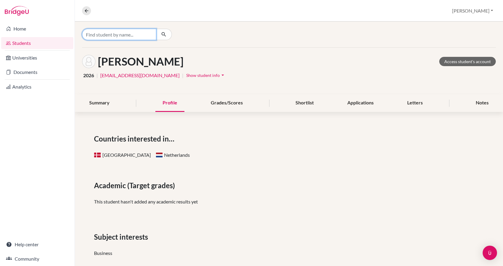
click at [103, 31] on input "Find student by name..." at bounding box center [119, 34] width 74 height 11
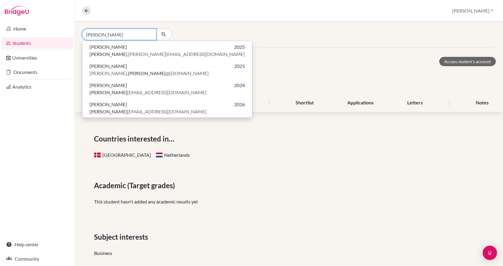
type input "[PERSON_NAME]"
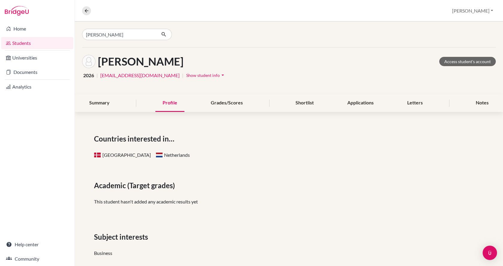
click at [256, 66] on div "[PERSON_NAME] Access student's account" at bounding box center [288, 61] width 413 height 13
click at [83, 10] on button at bounding box center [86, 10] width 9 height 9
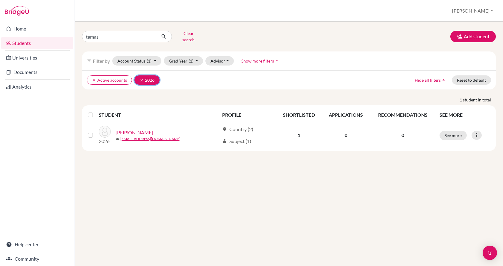
click at [139, 78] on icon "clear" at bounding box center [141, 80] width 4 height 4
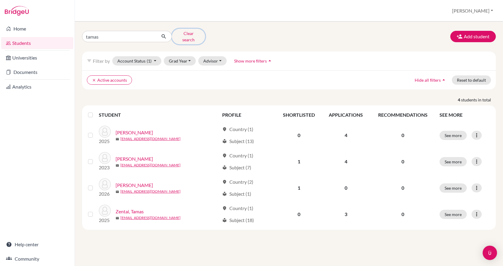
click at [180, 34] on button "Clear search" at bounding box center [188, 37] width 33 height 16
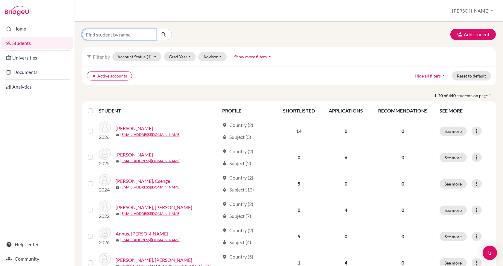
click at [132, 33] on input "Find student by name..." at bounding box center [119, 34] width 74 height 11
type input "[PERSON_NAME]"
click button "submit" at bounding box center [164, 34] width 16 height 11
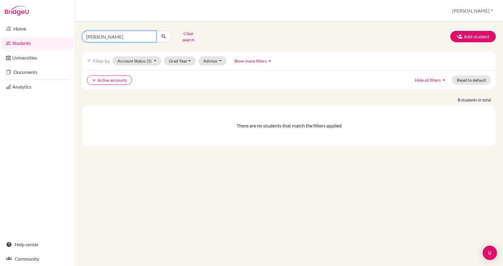
click at [132, 33] on input "[PERSON_NAME]" at bounding box center [119, 36] width 74 height 11
type input "t"
type input "[PERSON_NAME]"
click button "submit" at bounding box center [164, 36] width 16 height 11
click at [92, 76] on button "clear Active accounts" at bounding box center [109, 79] width 45 height 9
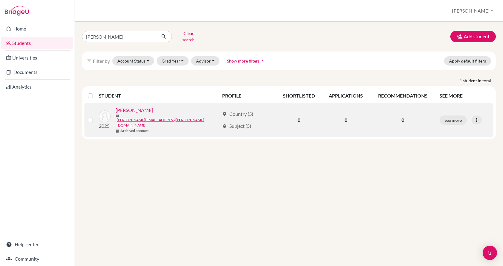
click at [131, 107] on link "[PERSON_NAME]" at bounding box center [133, 110] width 37 height 7
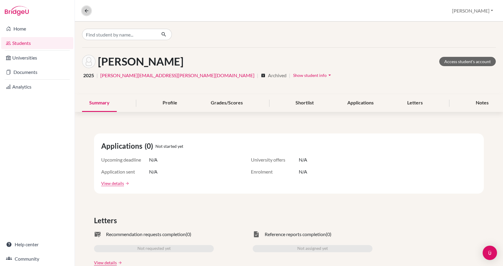
click at [88, 10] on icon at bounding box center [86, 10] width 5 height 5
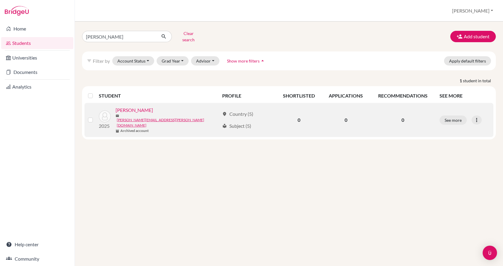
click at [95, 116] on label at bounding box center [95, 116] width 0 height 0
click at [0, 0] on input "checkbox" at bounding box center [0, 0] width 0 height 0
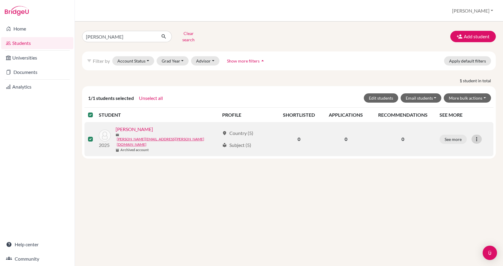
click at [477, 136] on icon at bounding box center [476, 139] width 6 height 6
click at [458, 144] on button "Edit student" at bounding box center [450, 148] width 47 height 10
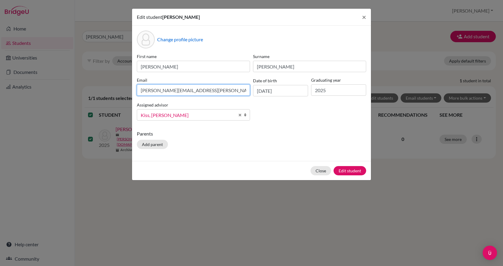
click at [204, 90] on input "[PERSON_NAME][EMAIL_ADDRESS][PERSON_NAME][DOMAIN_NAME]" at bounding box center [193, 89] width 113 height 11
click at [349, 91] on input "2025" at bounding box center [338, 89] width 55 height 11
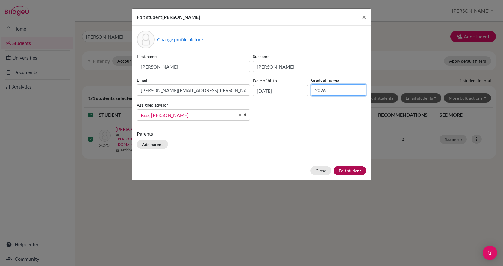
type input "2026"
click at [347, 173] on button "Edit student" at bounding box center [349, 170] width 33 height 9
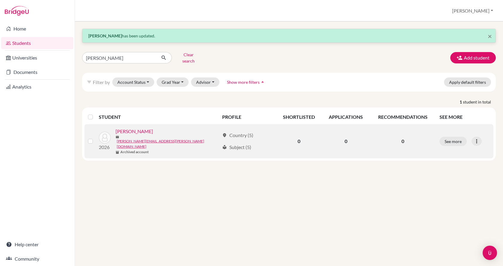
click at [87, 133] on td at bounding box center [91, 141] width 14 height 34
click at [95, 138] on label at bounding box center [95, 138] width 0 height 0
click at [0, 0] on input "checkbox" at bounding box center [0, 0] width 0 height 0
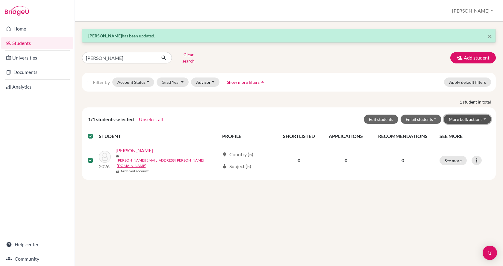
click at [466, 119] on button "More bulk actions" at bounding box center [466, 119] width 47 height 9
click at [462, 137] on button "Unarchive" at bounding box center [463, 142] width 54 height 10
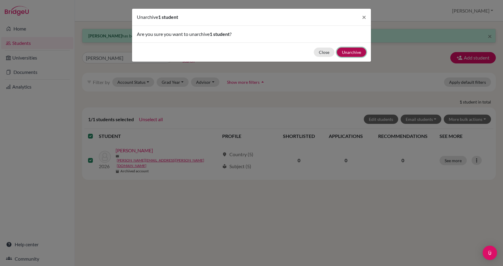
click at [349, 50] on button "Unarchive" at bounding box center [351, 52] width 29 height 9
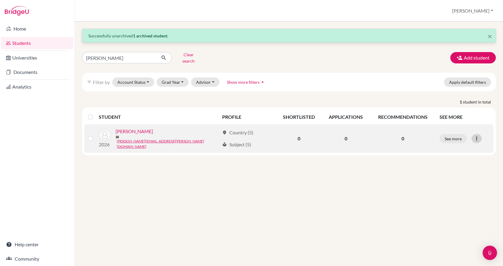
click at [477, 136] on icon at bounding box center [476, 139] width 6 height 6
click at [465, 164] on button "Reset Password" at bounding box center [450, 169] width 47 height 10
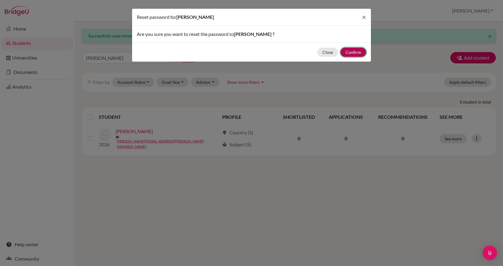
click at [361, 51] on button "Confirm" at bounding box center [353, 52] width 26 height 9
